Goal: Use online tool/utility: Utilize a website feature to perform a specific function

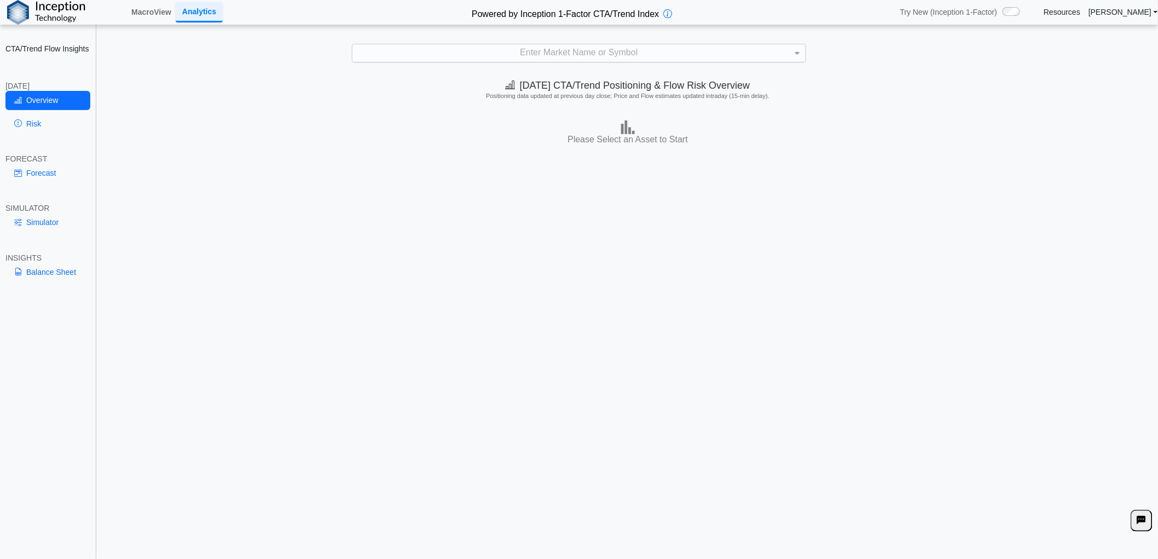
click at [501, 55] on div "Enter Market Name or Symbol" at bounding box center [578, 53] width 453 height 18
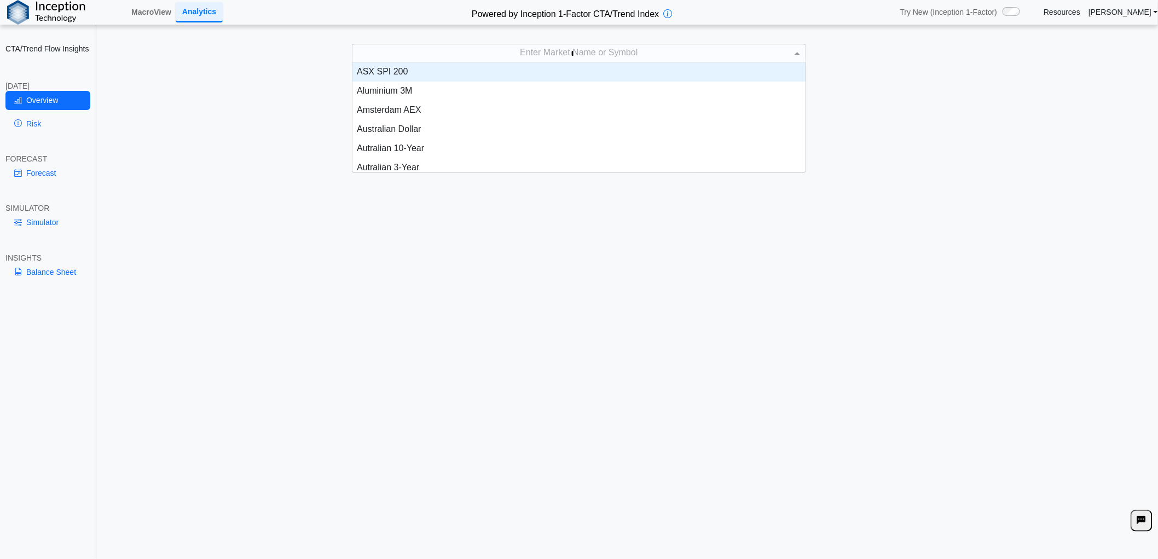
scroll to position [9, 9]
type input "**"
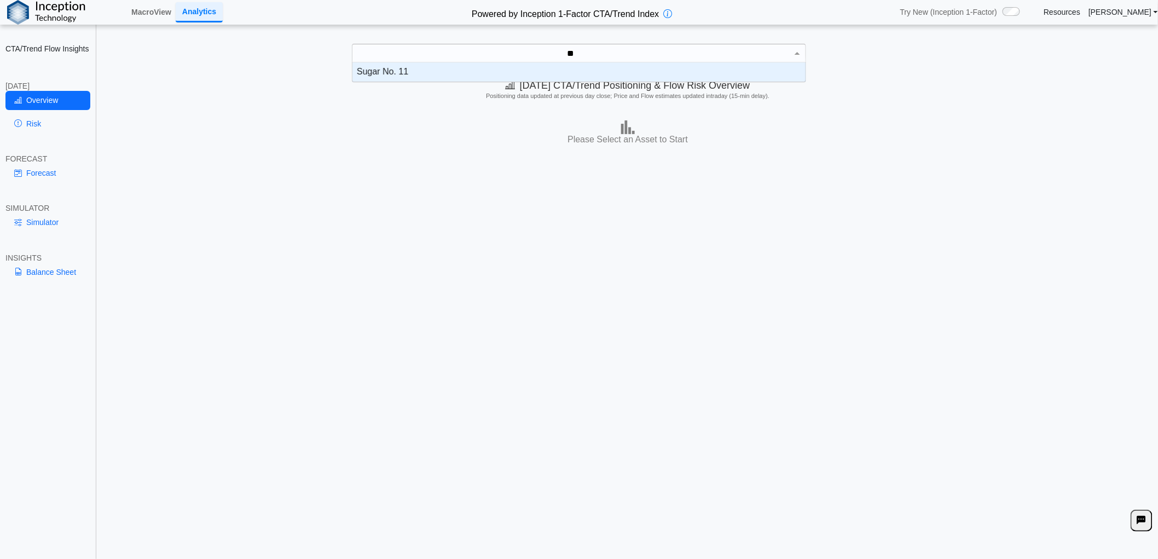
click at [461, 74] on div "Sugar No. 11" at bounding box center [578, 71] width 453 height 19
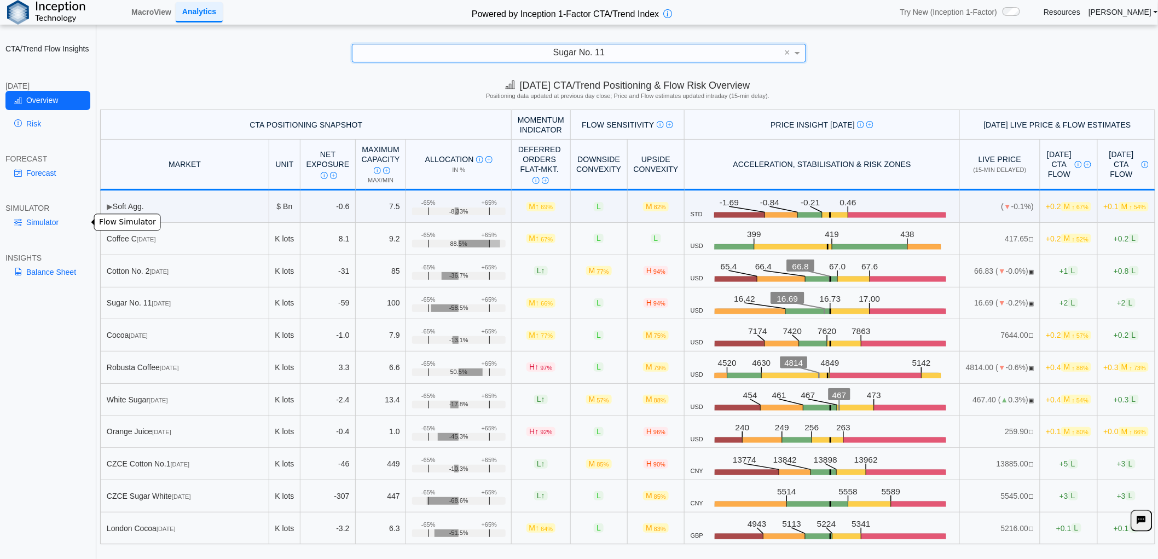
click at [48, 227] on link "Simulator" at bounding box center [47, 222] width 85 height 19
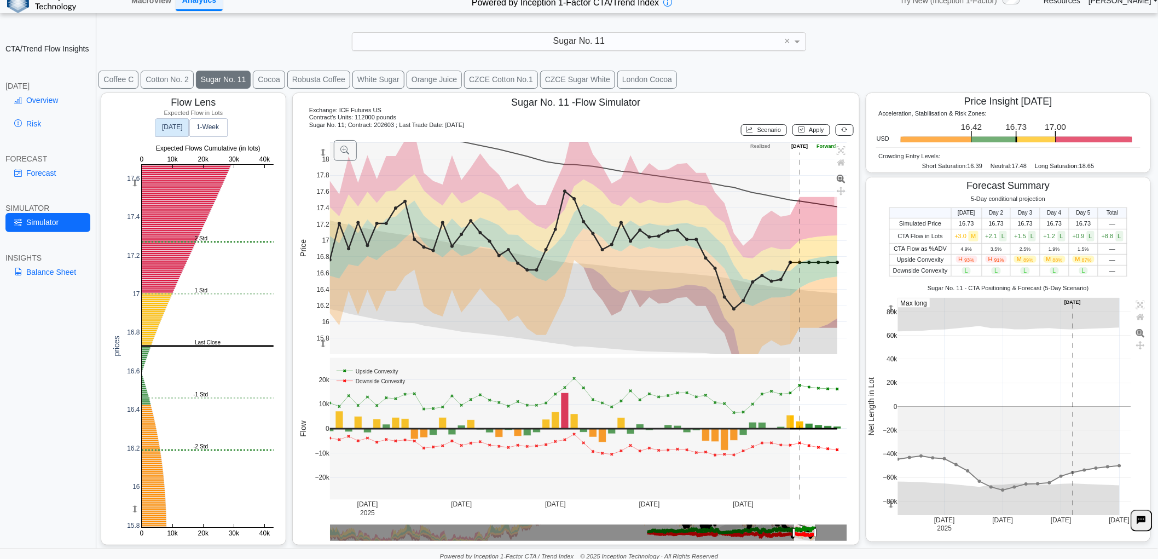
scroll to position [14, 0]
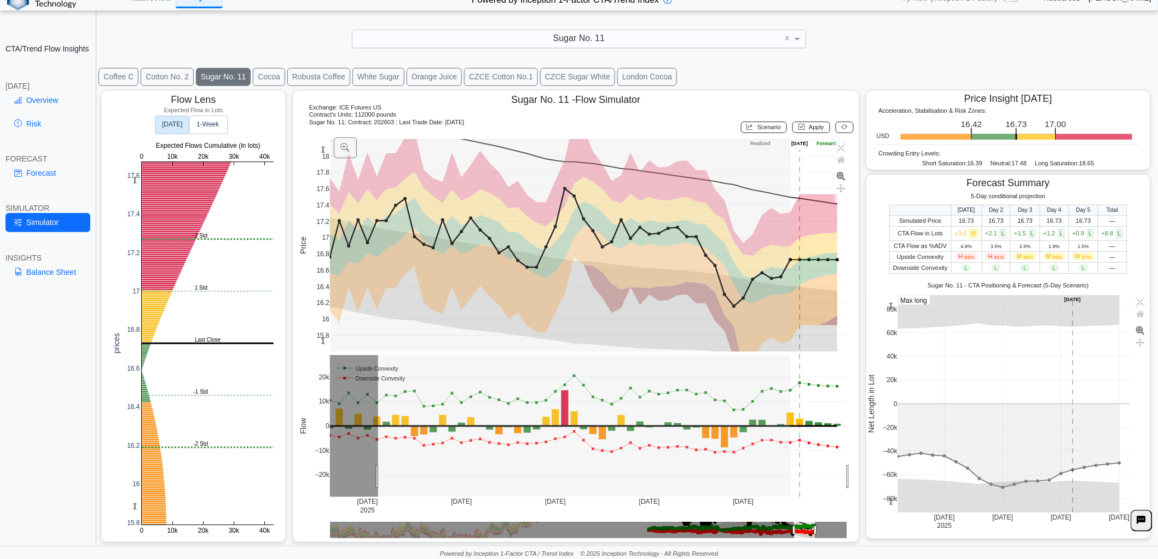
drag, startPoint x: 376, startPoint y: 477, endPoint x: 925, endPoint y: 455, distance: 548.7
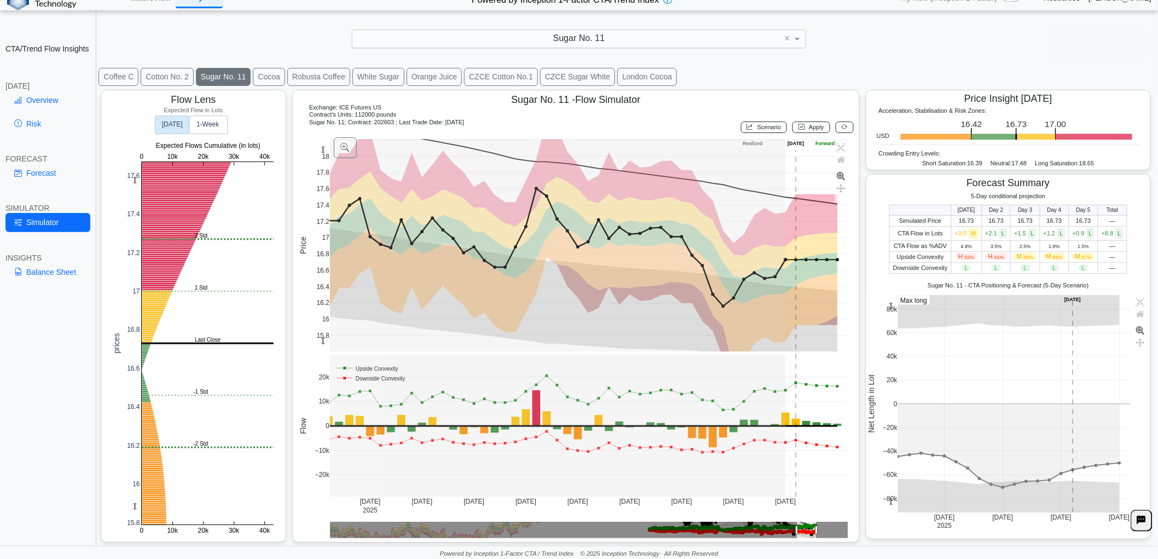
drag, startPoint x: 379, startPoint y: 473, endPoint x: 838, endPoint y: 108, distance: 586.5
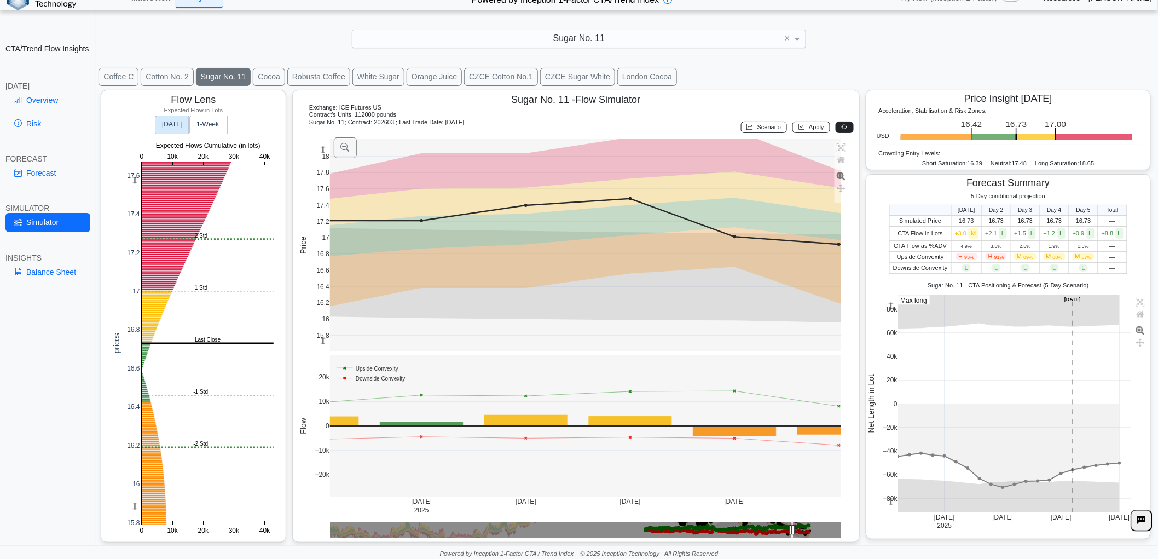
click at [837, 132] on button at bounding box center [845, 126] width 18 height 11
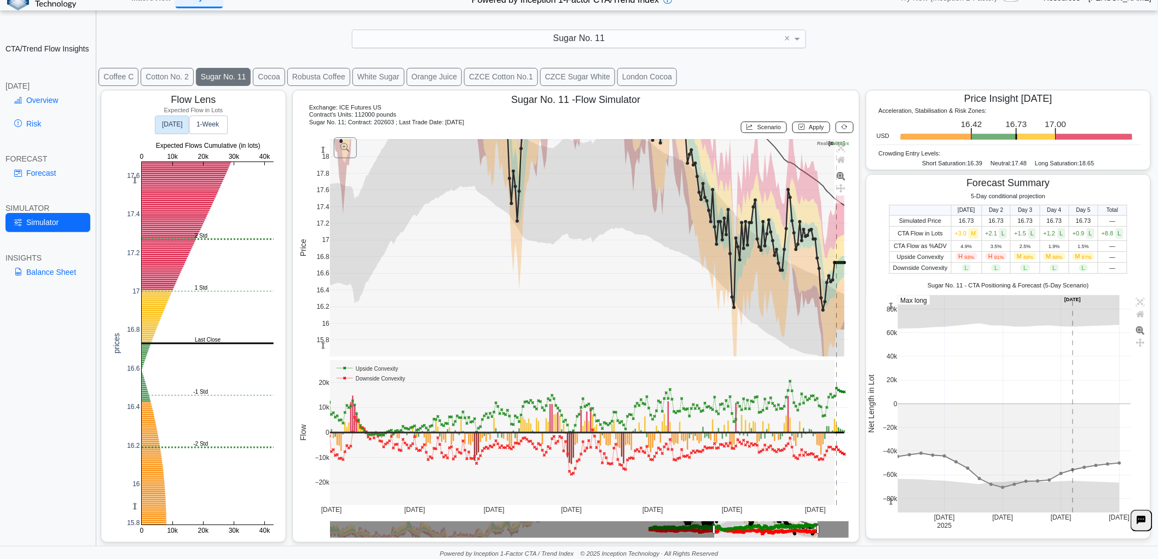
drag, startPoint x: 774, startPoint y: 530, endPoint x: 321, endPoint y: 215, distance: 551.6
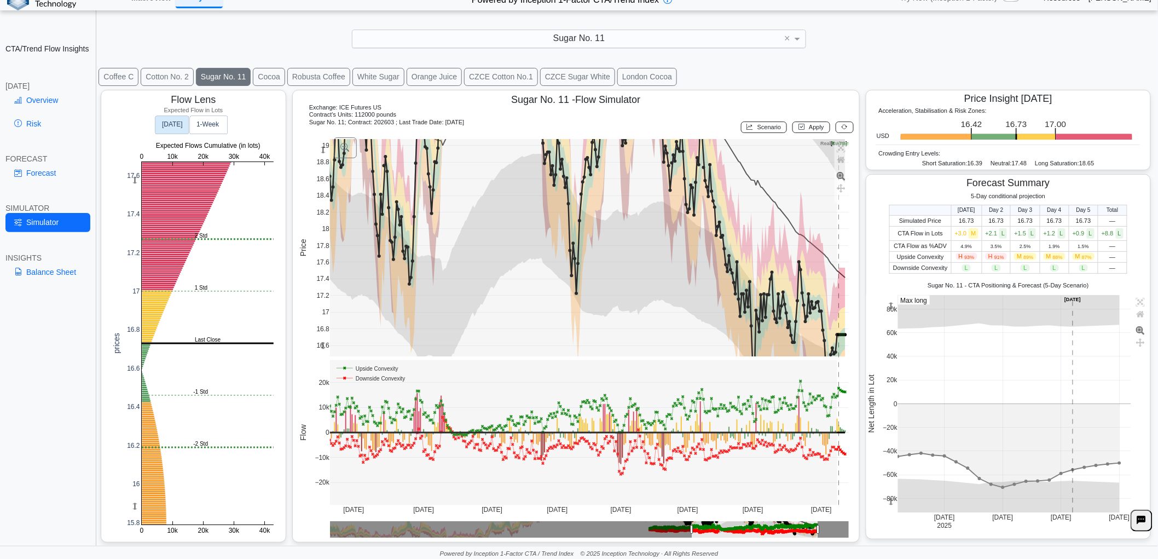
drag, startPoint x: 317, startPoint y: 216, endPoint x: 320, endPoint y: 288, distance: 72.3
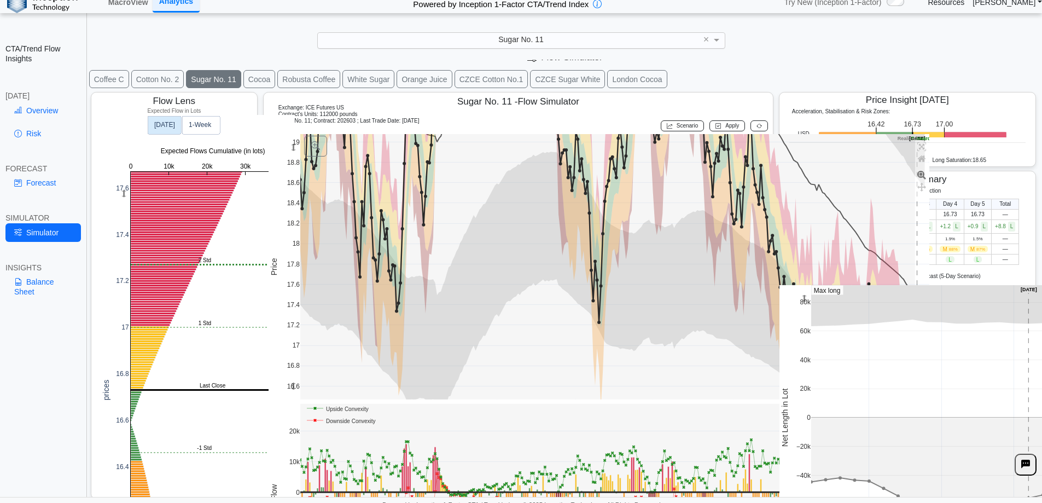
scroll to position [13, 0]
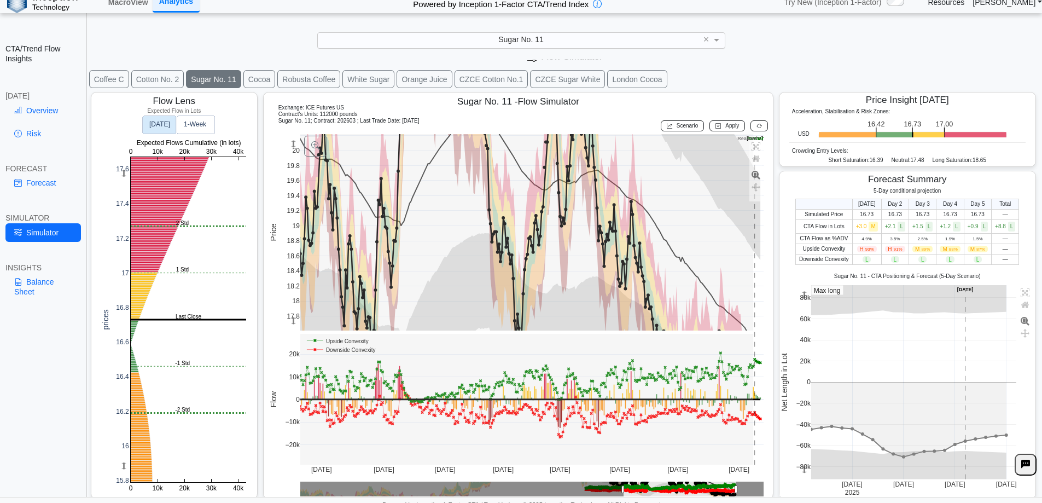
drag, startPoint x: 292, startPoint y: 219, endPoint x: 291, endPoint y: 305, distance: 85.9
click at [314, 147] on icon at bounding box center [315, 145] width 9 height 9
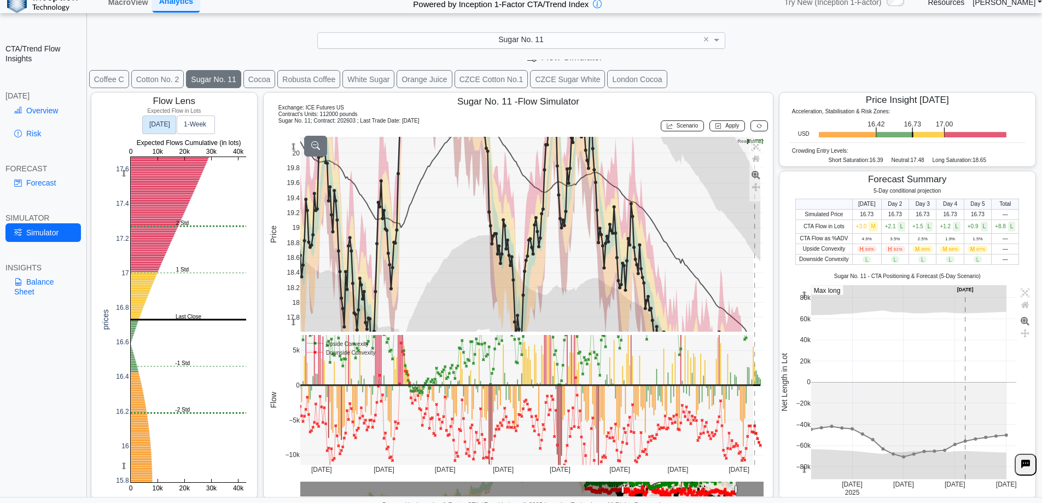
click at [316, 149] on icon at bounding box center [315, 145] width 9 height 9
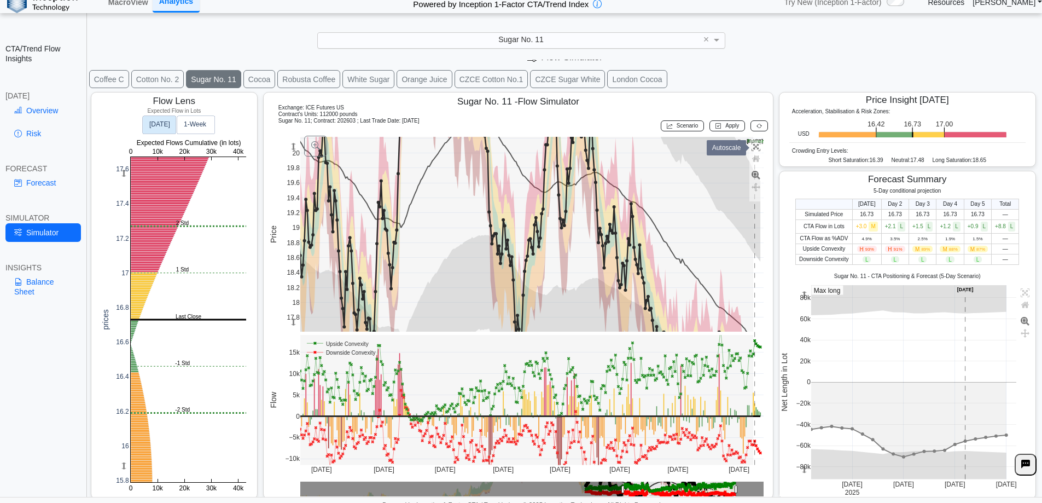
click at [755, 149] on icon at bounding box center [756, 146] width 9 height 9
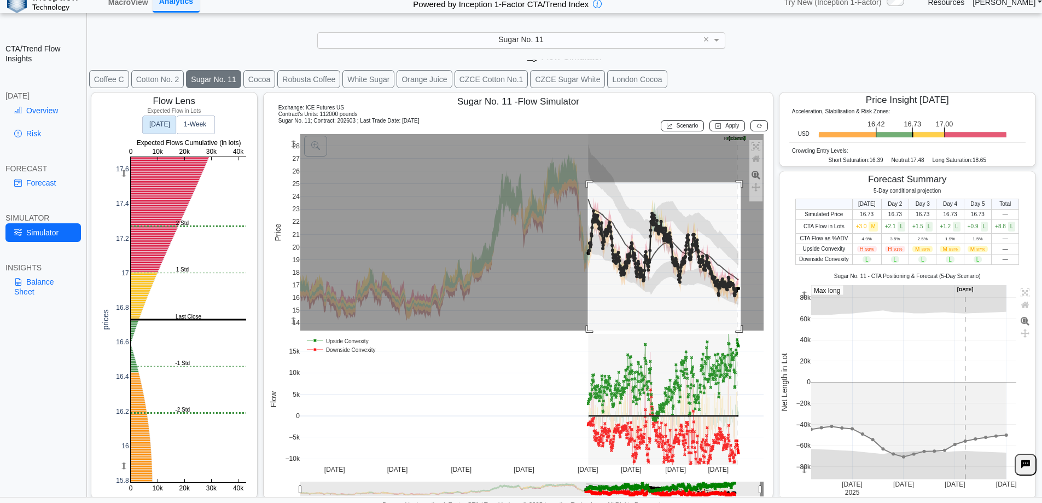
drag, startPoint x: 587, startPoint y: 183, endPoint x: 740, endPoint y: 339, distance: 218.6
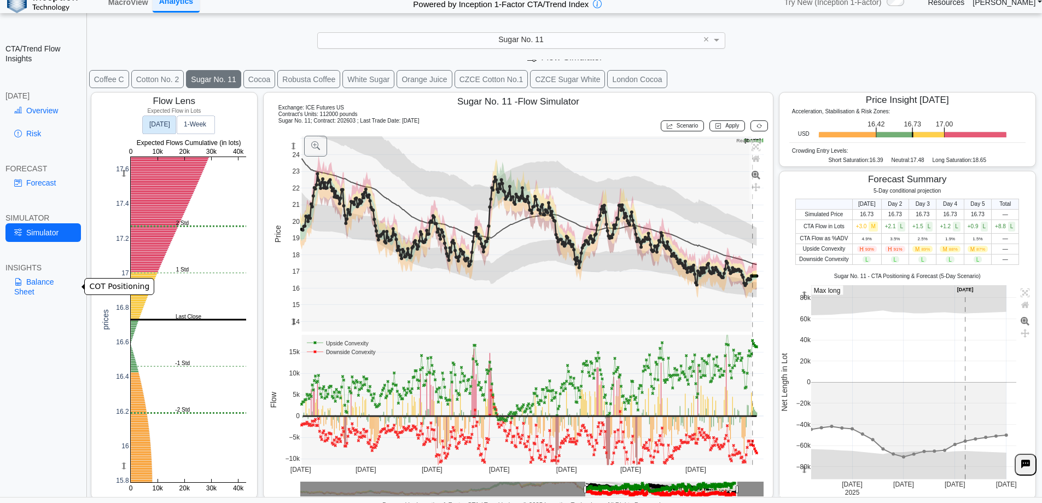
click at [44, 280] on link "Balance Sheet" at bounding box center [43, 287] width 76 height 28
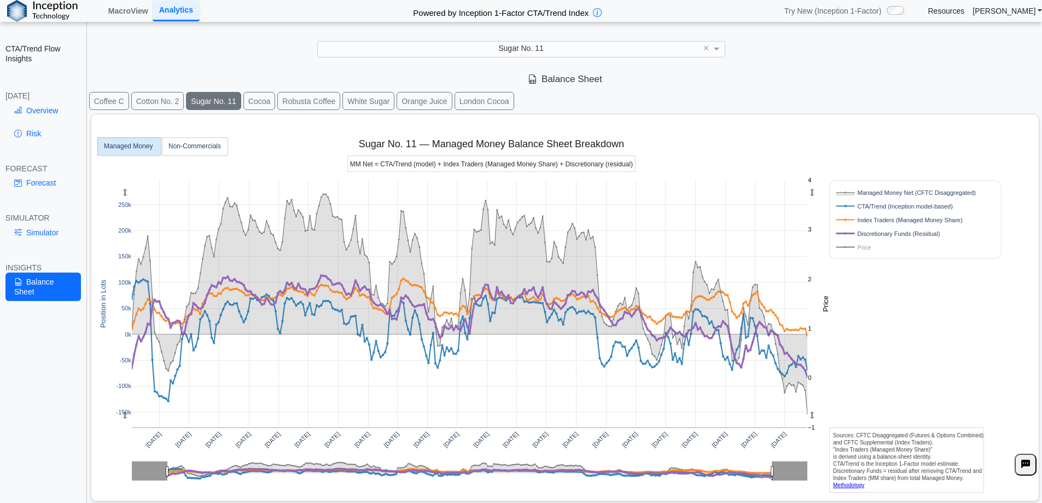
scroll to position [9, 0]
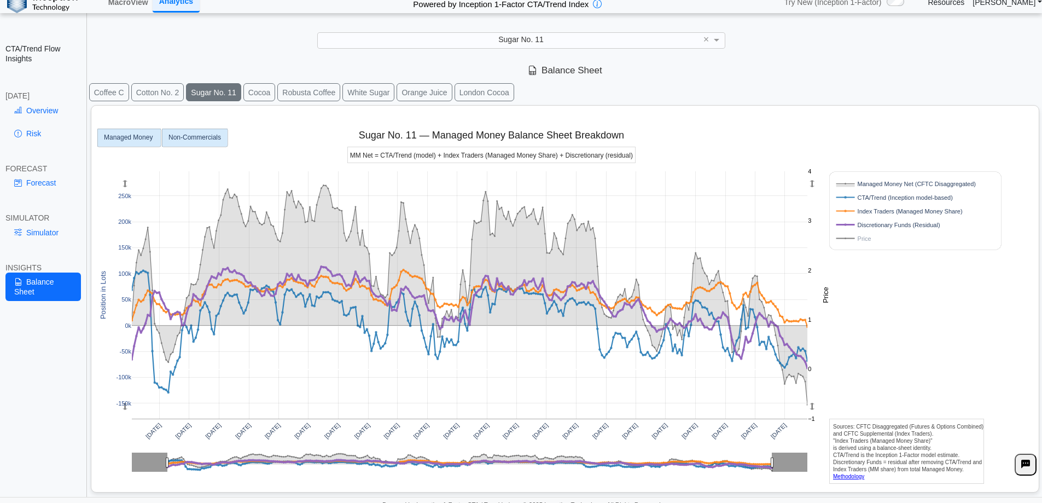
click at [195, 140] on text "Non-Commercials" at bounding box center [195, 138] width 53 height 8
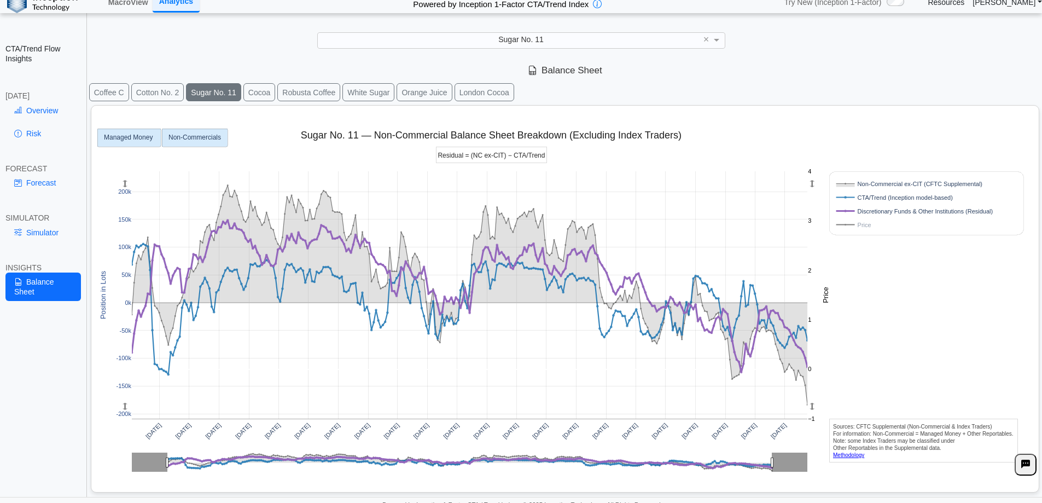
click at [119, 146] on rect at bounding box center [128, 138] width 63 height 18
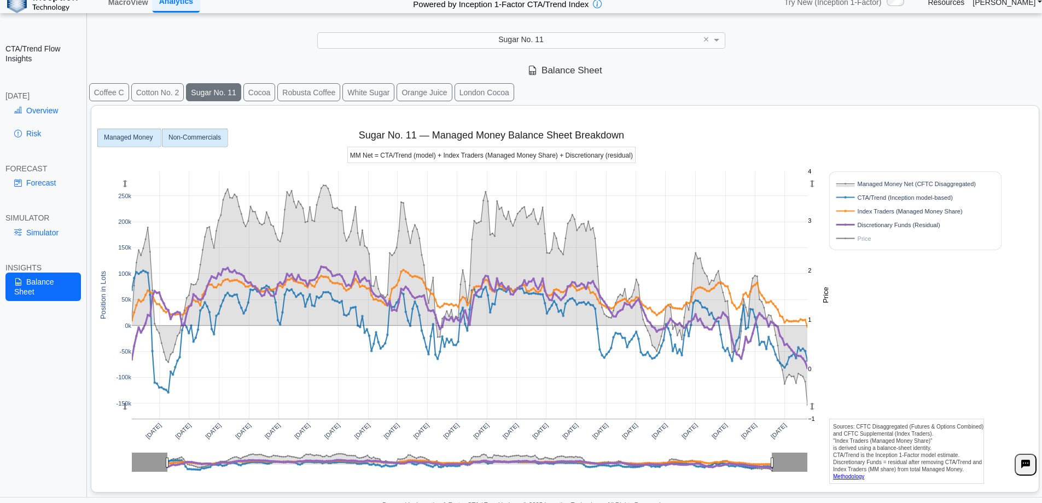
click at [203, 142] on rect at bounding box center [195, 138] width 66 height 18
